Goal: Find specific page/section: Find specific page/section

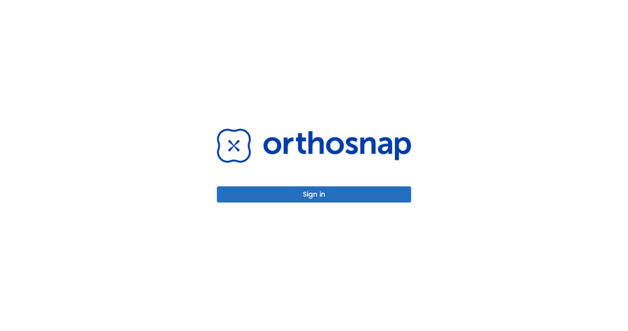
click at [313, 190] on button "Sign in" at bounding box center [314, 194] width 194 height 16
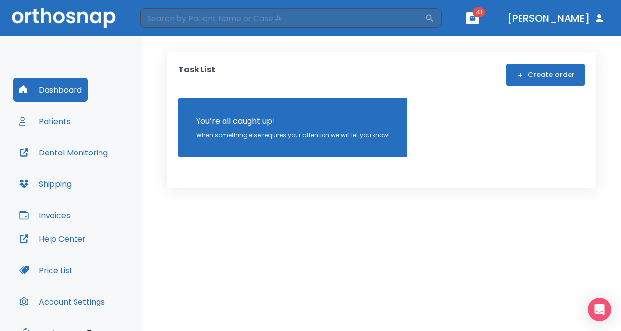
click at [63, 121] on button "Patients" at bounding box center [44, 121] width 63 height 24
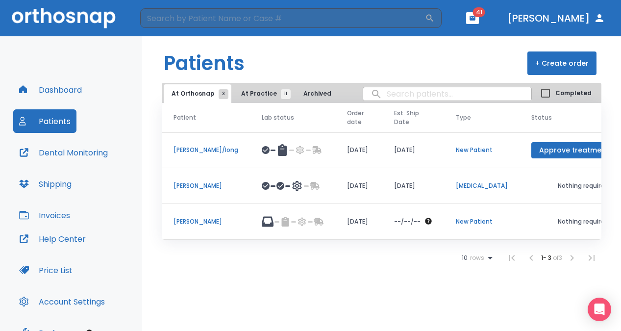
click at [189, 187] on p "[PERSON_NAME]" at bounding box center [206, 185] width 65 height 9
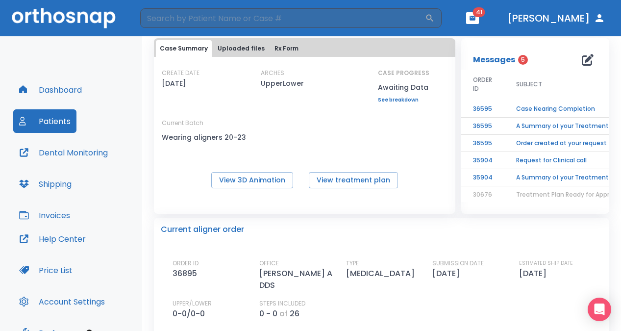
scroll to position [54, 0]
